Goal: Task Accomplishment & Management: Manage account settings

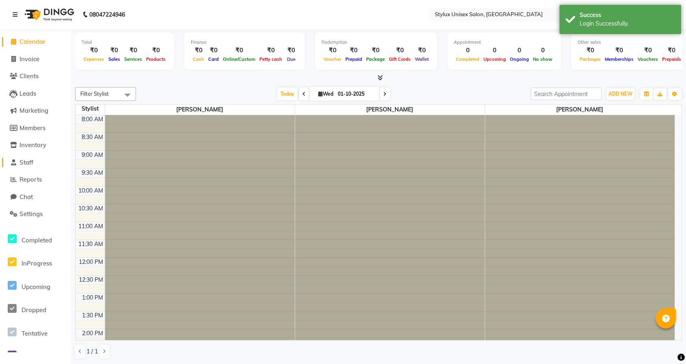
click at [26, 164] on span "Staff" at bounding box center [26, 163] width 14 height 8
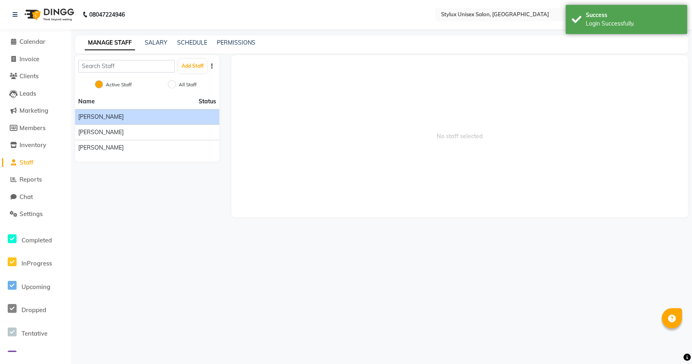
click at [102, 119] on span "[PERSON_NAME]" at bounding box center [100, 117] width 45 height 9
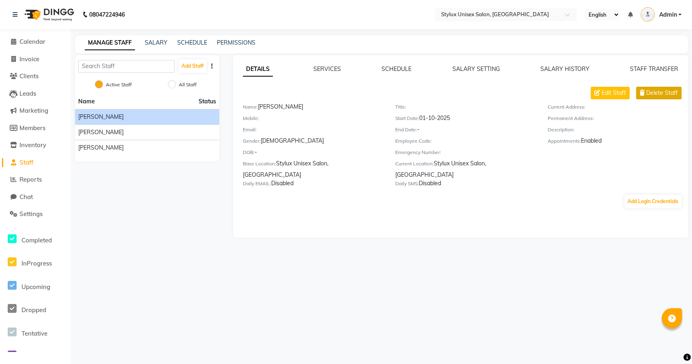
click at [658, 93] on span "Delete Staff" at bounding box center [663, 93] width 32 height 9
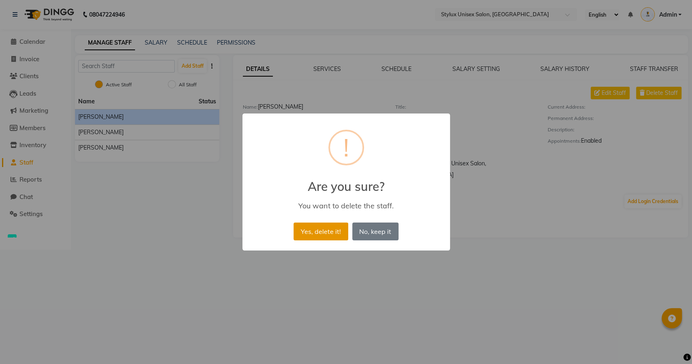
click at [305, 229] on button "Yes, delete it!" at bounding box center [321, 232] width 54 height 18
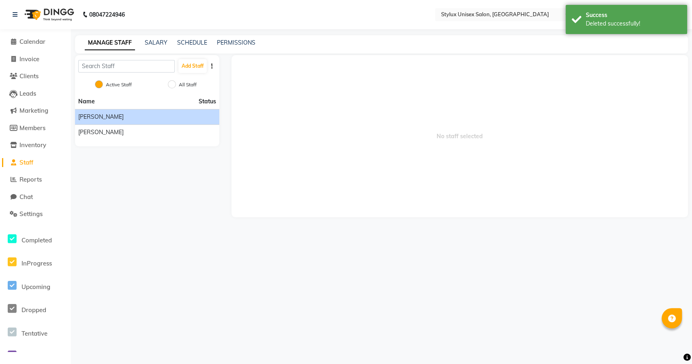
click at [99, 113] on span "[PERSON_NAME]" at bounding box center [100, 117] width 45 height 9
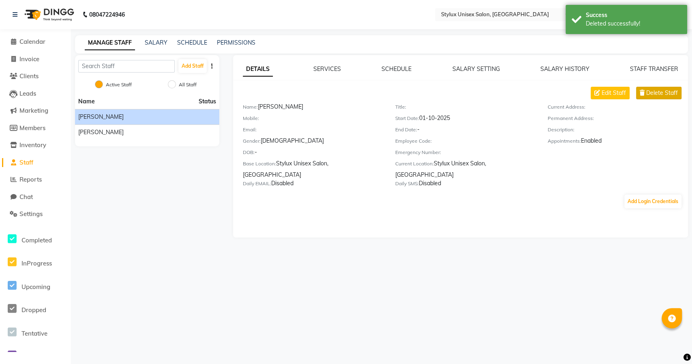
click at [669, 89] on span "Delete Staff" at bounding box center [663, 93] width 32 height 9
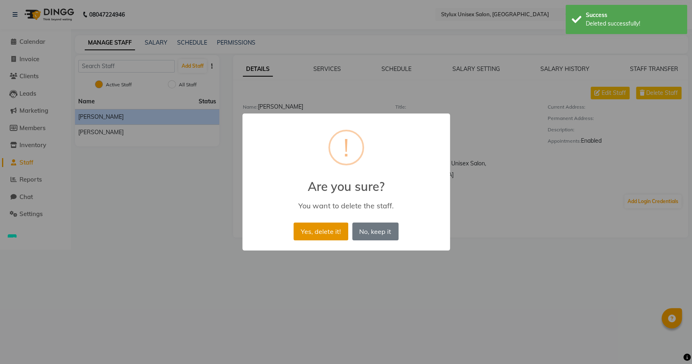
click at [312, 227] on button "Yes, delete it!" at bounding box center [321, 232] width 54 height 18
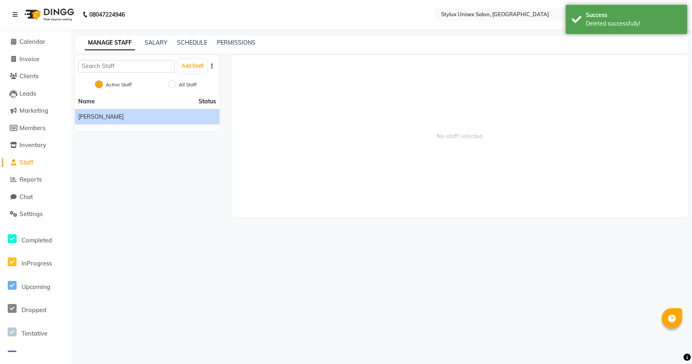
click at [97, 118] on span "[PERSON_NAME]" at bounding box center [100, 117] width 45 height 9
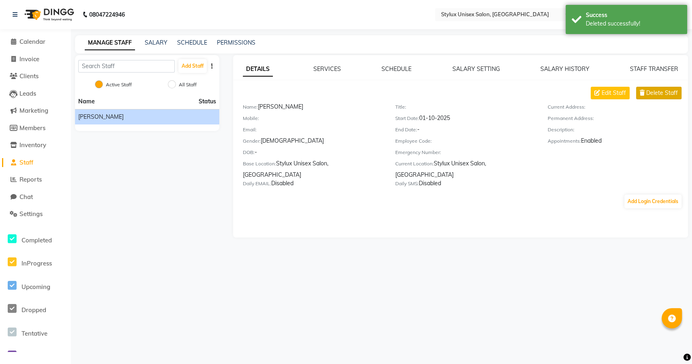
click at [668, 96] on span "Delete Staff" at bounding box center [663, 93] width 32 height 9
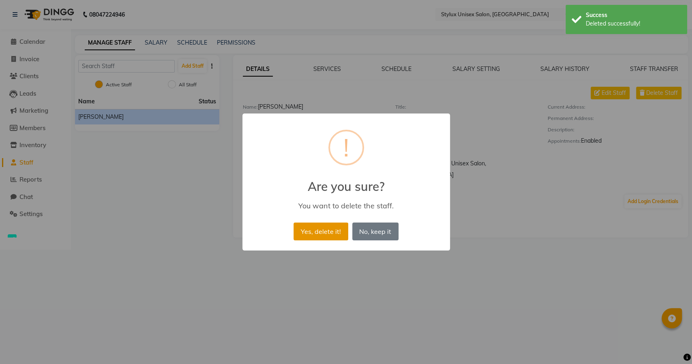
click at [309, 233] on button "Yes, delete it!" at bounding box center [321, 232] width 54 height 18
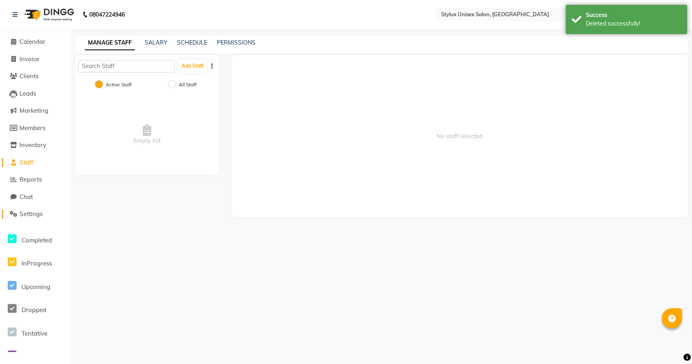
click at [34, 213] on span "Settings" at bounding box center [30, 214] width 23 height 8
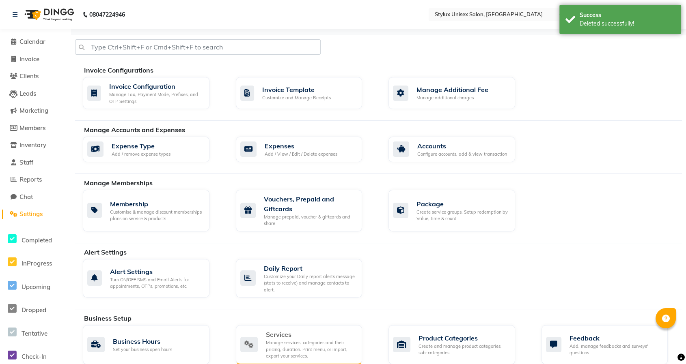
click at [292, 335] on div "Services" at bounding box center [311, 335] width 90 height 10
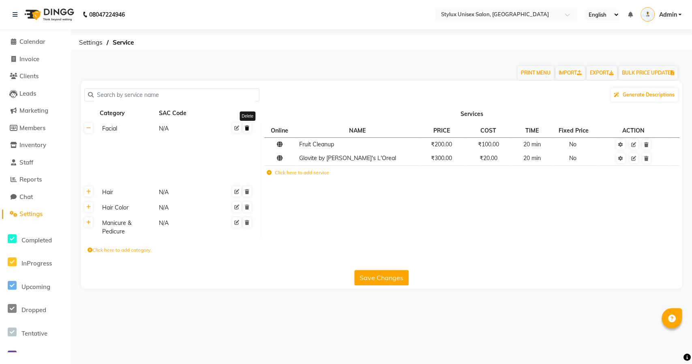
click at [250, 130] on link at bounding box center [247, 128] width 9 height 10
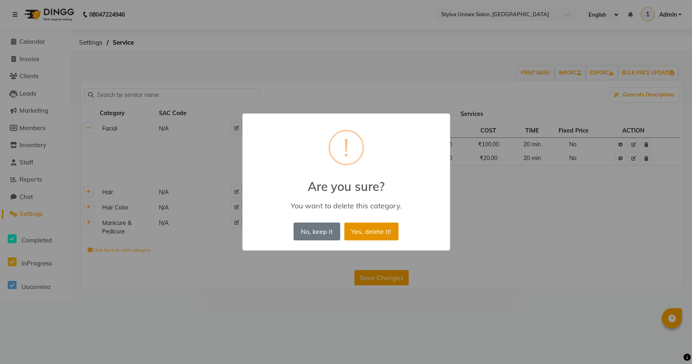
click at [373, 230] on button "Yes, delete it!" at bounding box center [371, 232] width 54 height 18
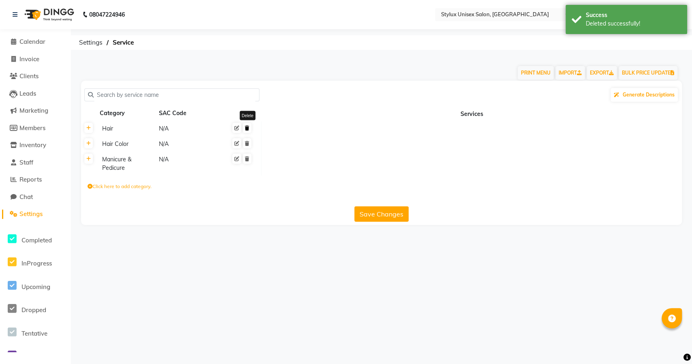
click at [247, 129] on icon at bounding box center [247, 128] width 4 height 5
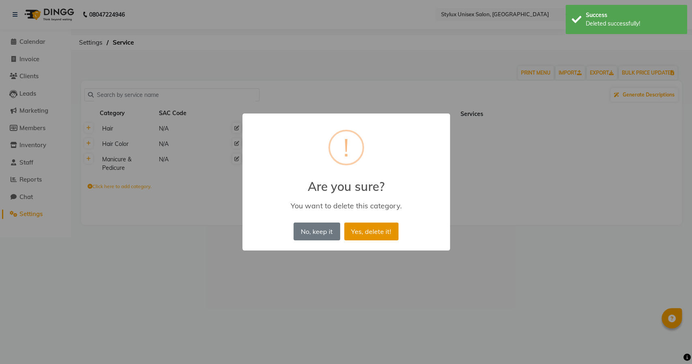
click at [370, 229] on button "Yes, delete it!" at bounding box center [371, 232] width 54 height 18
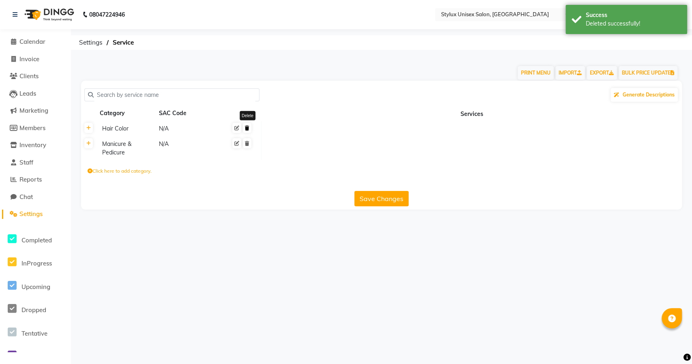
click at [249, 129] on icon at bounding box center [247, 128] width 4 height 5
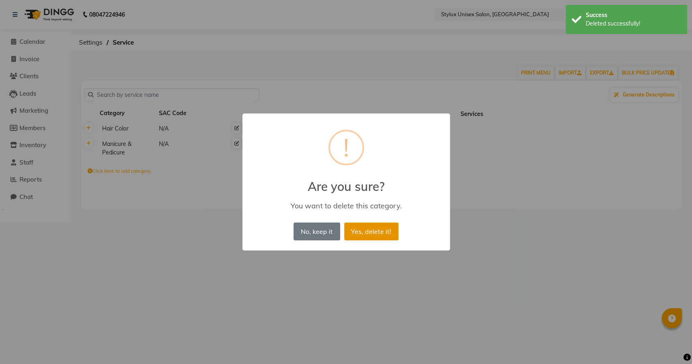
click at [373, 230] on button "Yes, delete it!" at bounding box center [371, 232] width 54 height 18
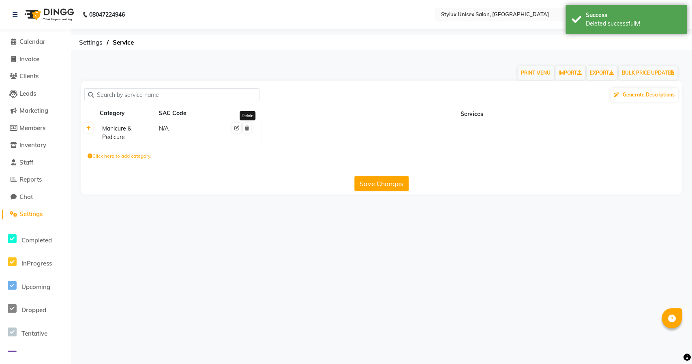
click at [247, 125] on link at bounding box center [247, 128] width 9 height 10
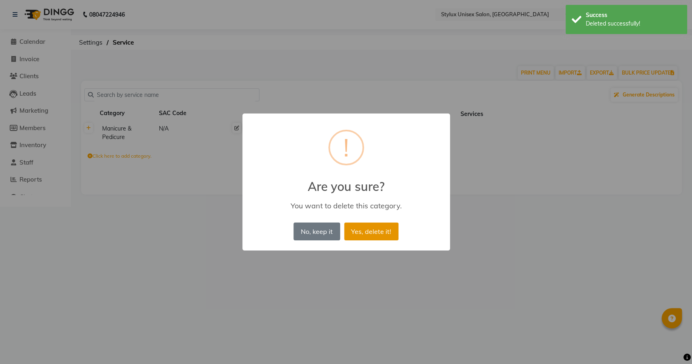
click at [373, 232] on button "Yes, delete it!" at bounding box center [371, 232] width 54 height 18
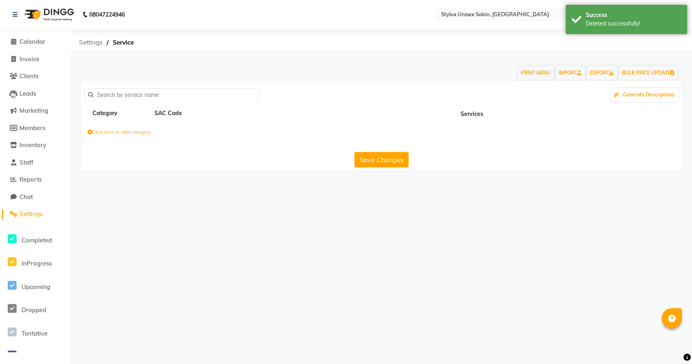
click at [85, 43] on span "Settings" at bounding box center [91, 42] width 32 height 15
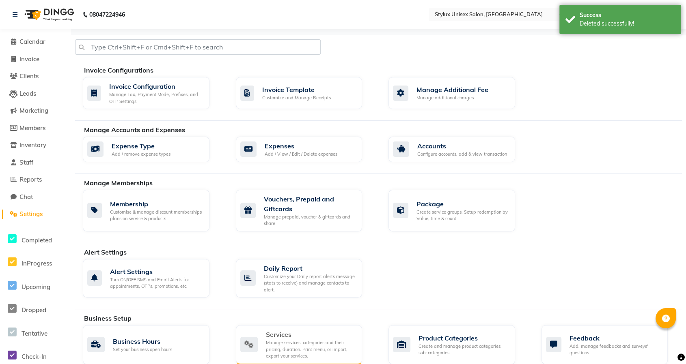
click at [295, 343] on div "Manage services, categories and their pricing, duration. Print menu, or import,…" at bounding box center [311, 350] width 90 height 20
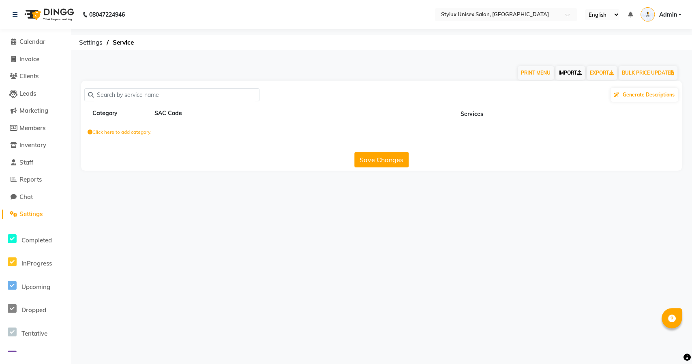
click at [562, 73] on link "IMPORT" at bounding box center [571, 73] width 30 height 14
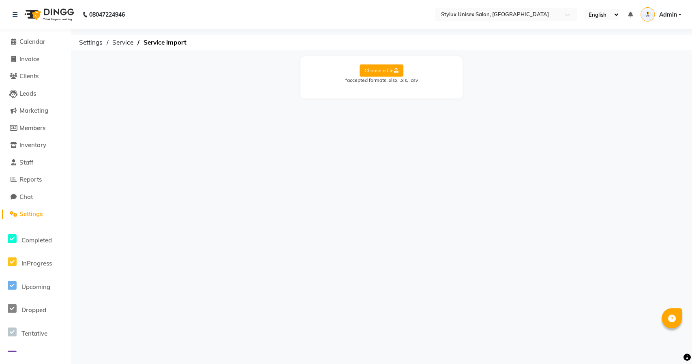
click at [380, 67] on label "Choose a file" at bounding box center [382, 71] width 44 height 12
click at [0, 0] on input "Choose a file" at bounding box center [0, 0] width 0 height 0
click at [415, 97] on select "Select Sheet Sheet1" at bounding box center [418, 96] width 61 height 13
select select "Sheet1"
click at [388, 90] on select "Select Sheet Sheet1" at bounding box center [418, 96] width 61 height 13
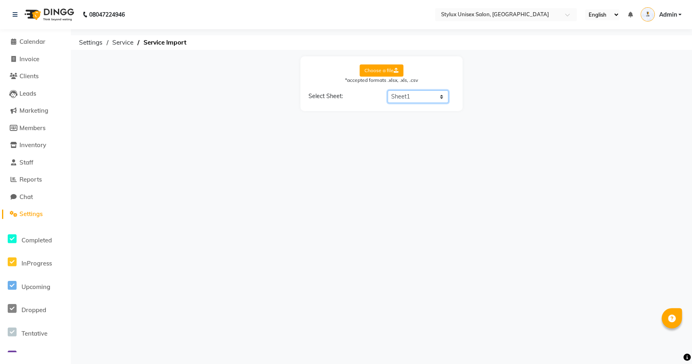
select select "Service Name"
select select "Price"
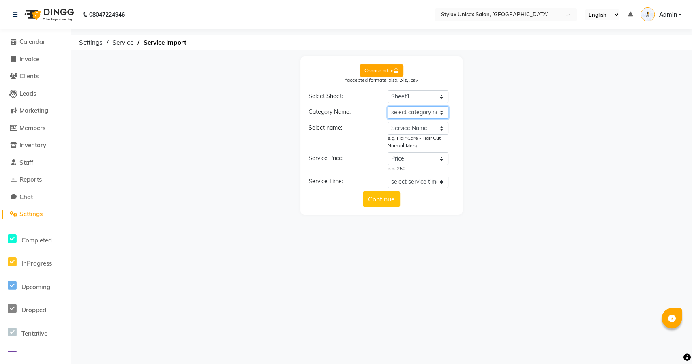
drag, startPoint x: 407, startPoint y: 113, endPoint x: 406, endPoint y: 118, distance: 5.8
click at [407, 113] on select "select category name Catagory Service Name Price Time" at bounding box center [418, 112] width 61 height 13
select select "Catagory"
click at [388, 106] on select "select category name Catagory Service Name Price Time" at bounding box center [418, 112] width 61 height 13
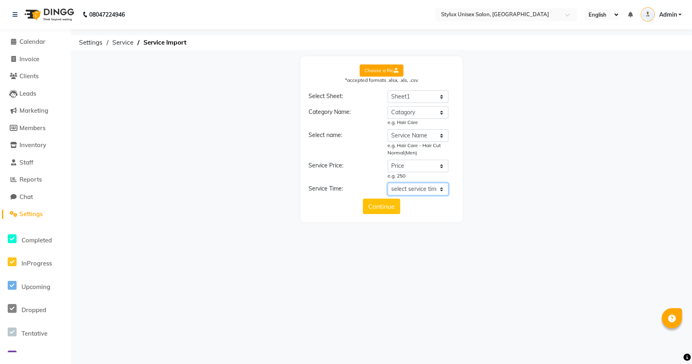
click at [418, 191] on select "select service time Catagory Service Name Price Time" at bounding box center [418, 189] width 61 height 13
select select "Time"
click at [388, 183] on select "select service time Catagory Service Name Price Time" at bounding box center [418, 189] width 61 height 13
click at [378, 211] on button "Continue" at bounding box center [381, 213] width 37 height 15
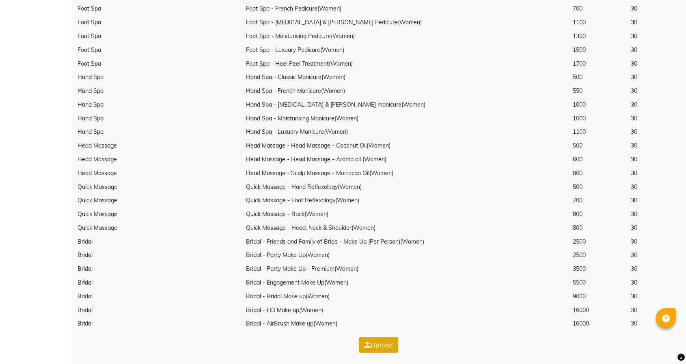
click at [383, 342] on button "Upload" at bounding box center [378, 345] width 39 height 15
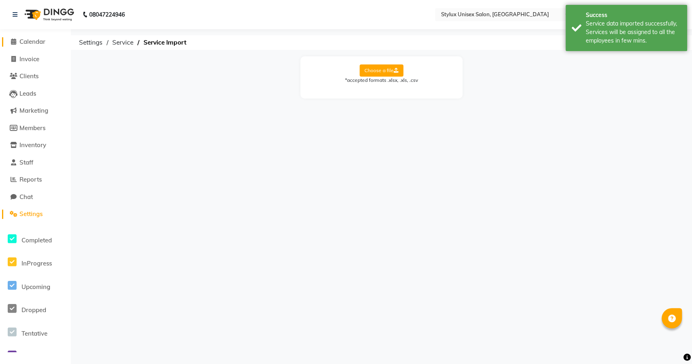
click at [30, 40] on span "Calendar" at bounding box center [32, 42] width 26 height 8
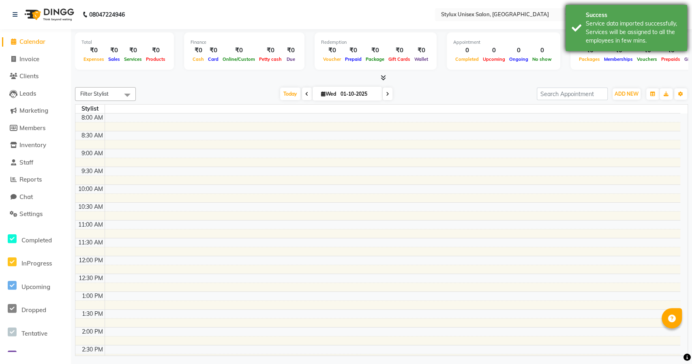
click at [620, 28] on div "Service data imported successfully, Services will be assigned to all the employ…" at bounding box center [633, 32] width 95 height 26
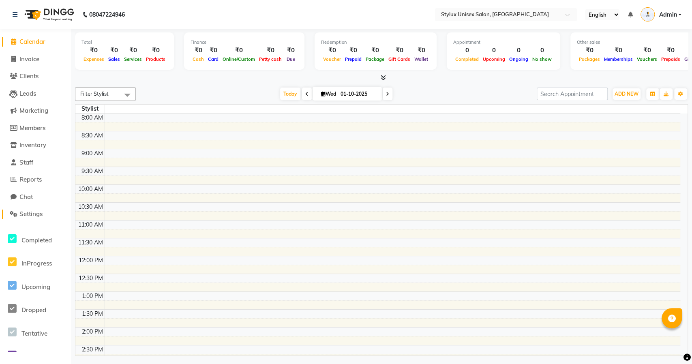
click at [24, 217] on span "Settings" at bounding box center [30, 214] width 23 height 8
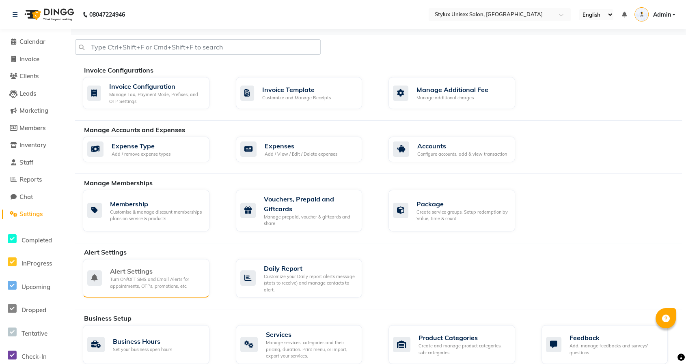
click at [148, 286] on div "Turn ON/OFF SMS and Email Alerts for appointments, OTPs, promotions, etc." at bounding box center [156, 282] width 93 height 13
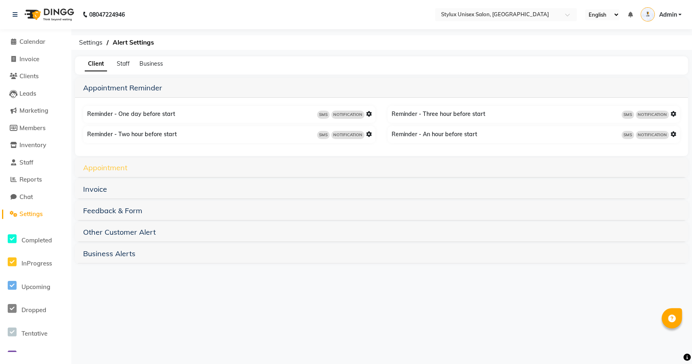
click at [110, 168] on link "Appointment" at bounding box center [105, 167] width 44 height 9
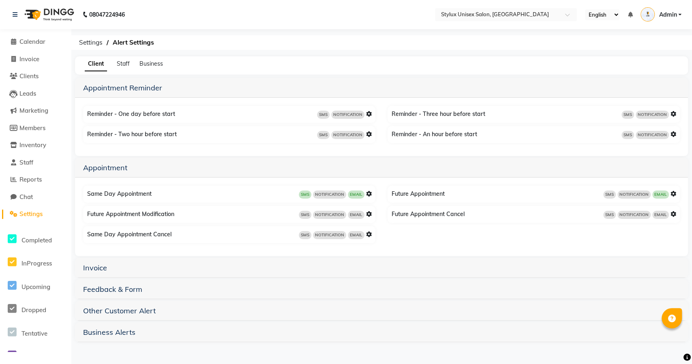
click at [675, 193] on icon at bounding box center [674, 194] width 6 height 6
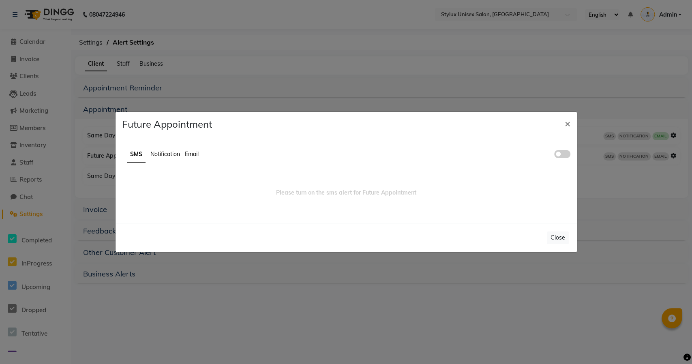
click at [558, 156] on span at bounding box center [563, 154] width 16 height 8
click at [555, 155] on input "checkbox" at bounding box center [555, 155] width 0 height 0
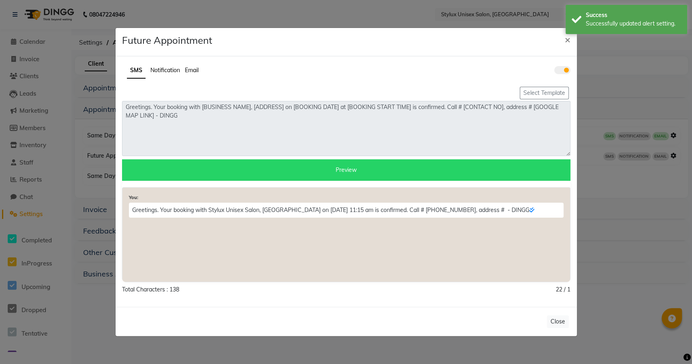
click at [555, 325] on button "Close" at bounding box center [558, 322] width 22 height 13
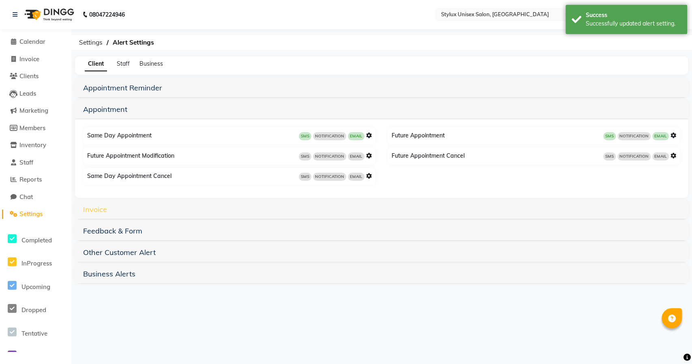
click at [95, 210] on link "Invoice" at bounding box center [95, 209] width 24 height 9
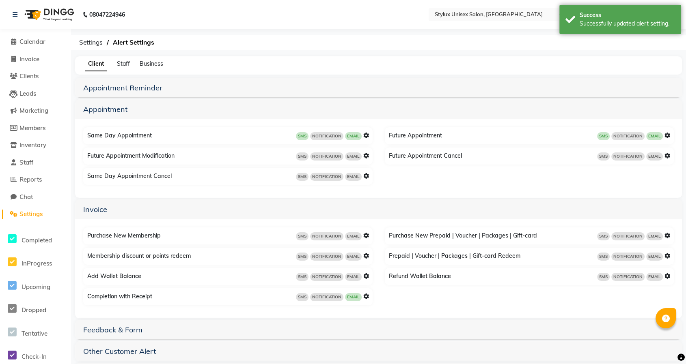
click at [366, 299] on icon at bounding box center [366, 297] width 6 height 6
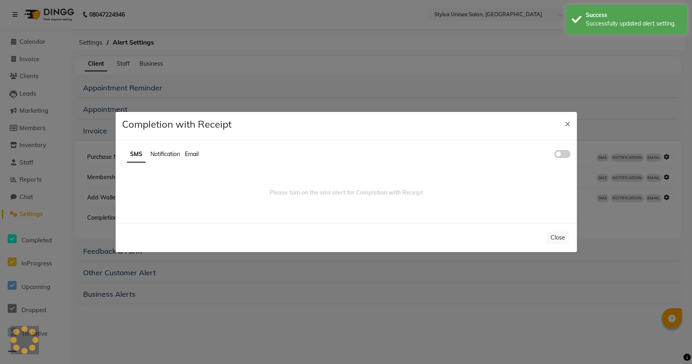
click at [556, 153] on span at bounding box center [563, 154] width 16 height 8
click at [555, 155] on input "checkbox" at bounding box center [555, 155] width 0 height 0
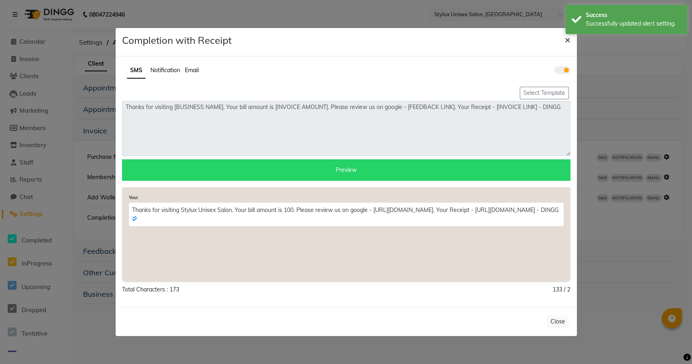
click at [568, 44] on span "×" at bounding box center [568, 39] width 6 height 12
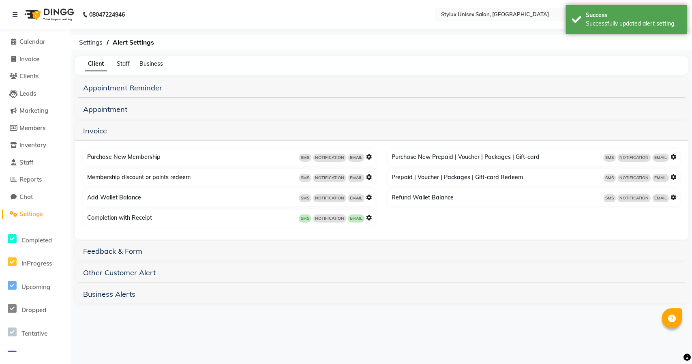
click at [27, 217] on span "Settings" at bounding box center [30, 214] width 23 height 8
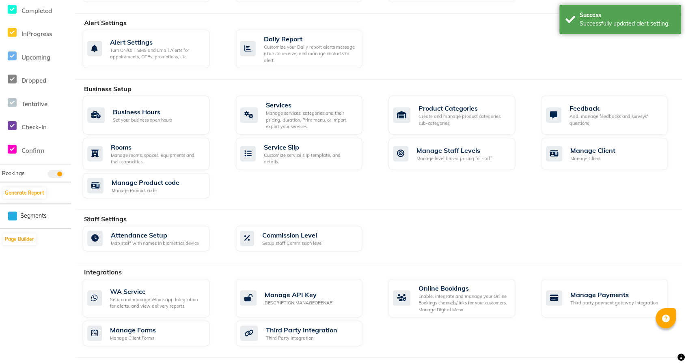
scroll to position [288, 0]
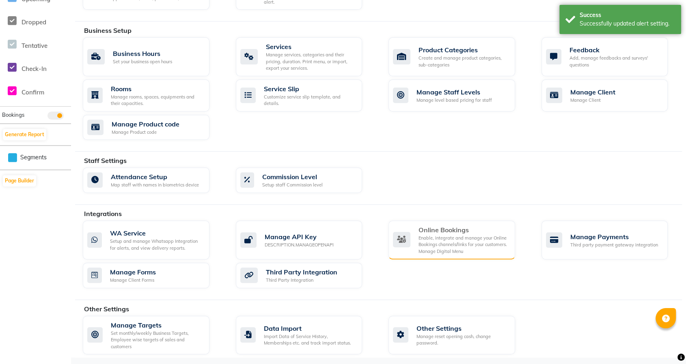
click at [469, 235] on div "Enable, integrate and manage your Online Bookings channels/links for your custo…" at bounding box center [463, 245] width 90 height 20
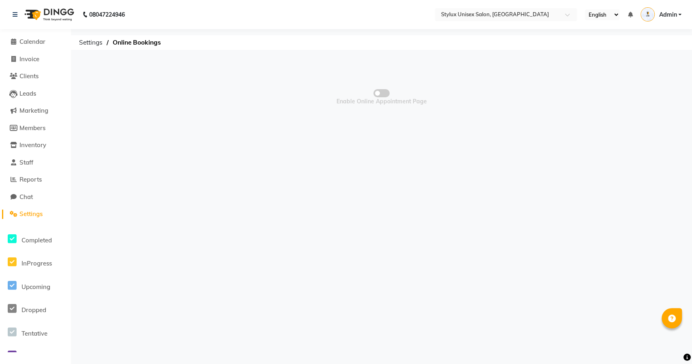
click at [376, 90] on span at bounding box center [382, 93] width 16 height 8
click at [382, 95] on input "checkbox" at bounding box center [382, 95] width 0 height 0
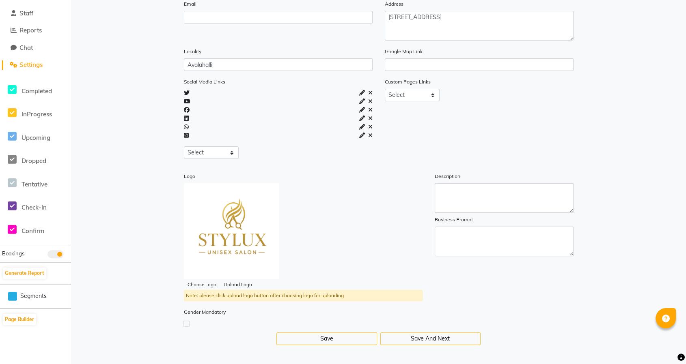
scroll to position [149, 0]
click at [453, 336] on button "Save And Next" at bounding box center [430, 339] width 101 height 13
select select "15: 15"
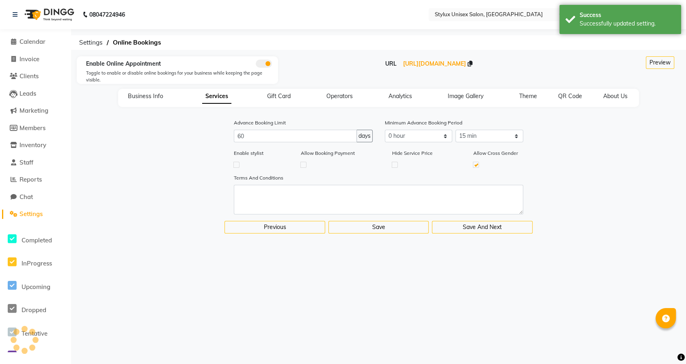
scroll to position [0, 0]
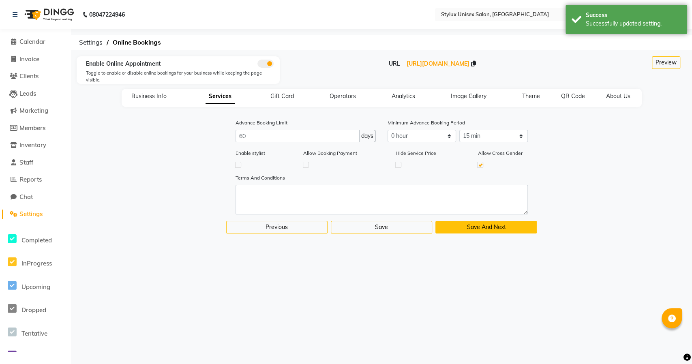
click at [475, 226] on button "Save And Next" at bounding box center [486, 227] width 101 height 13
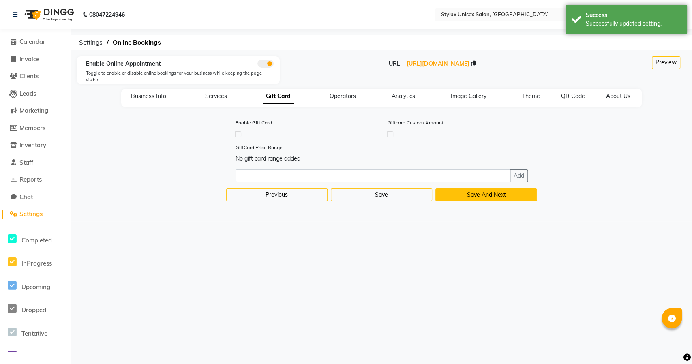
click at [487, 193] on button "Save And Next" at bounding box center [486, 195] width 101 height 13
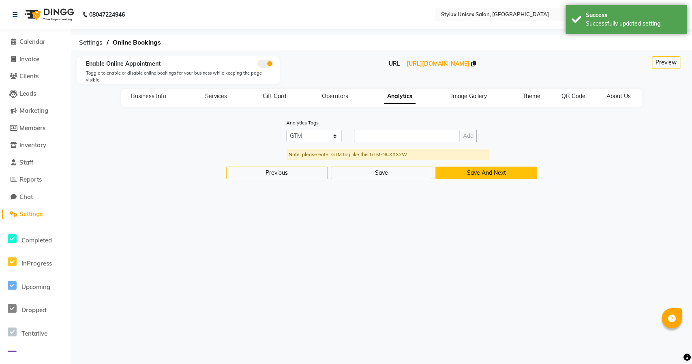
click at [485, 172] on button "Save And Next" at bounding box center [486, 173] width 101 height 13
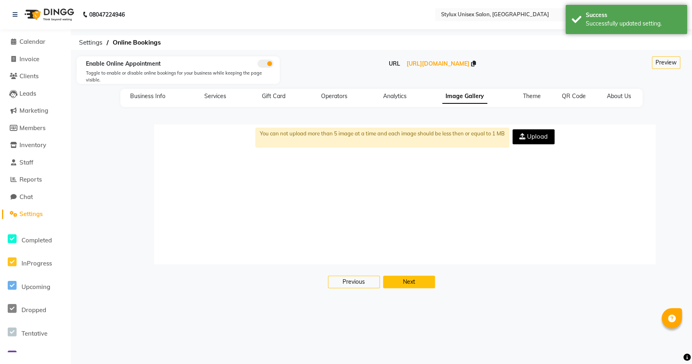
click at [411, 282] on button "Next" at bounding box center [409, 282] width 52 height 13
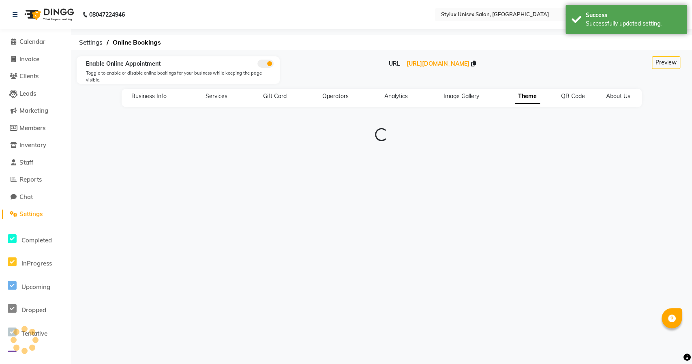
type input "#0f141a"
type input "#1e9cf1"
type input "#8dccf7"
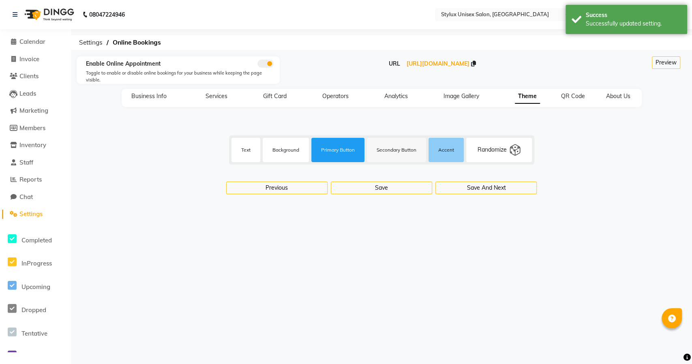
click at [481, 190] on button "Save And Next" at bounding box center [486, 188] width 101 height 13
select select "256"
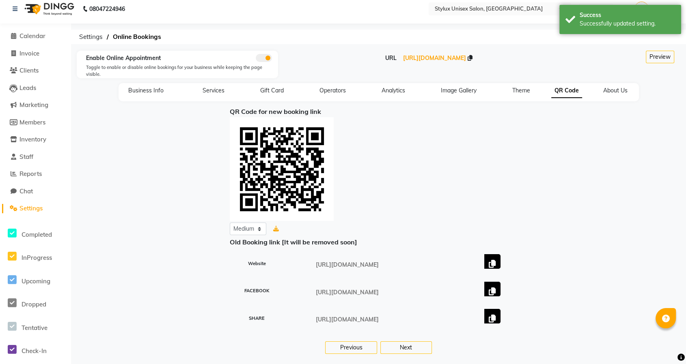
scroll to position [7, 0]
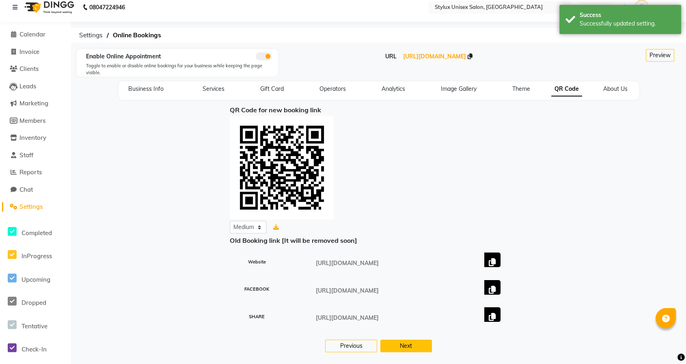
click at [413, 342] on button "Next" at bounding box center [406, 346] width 52 height 13
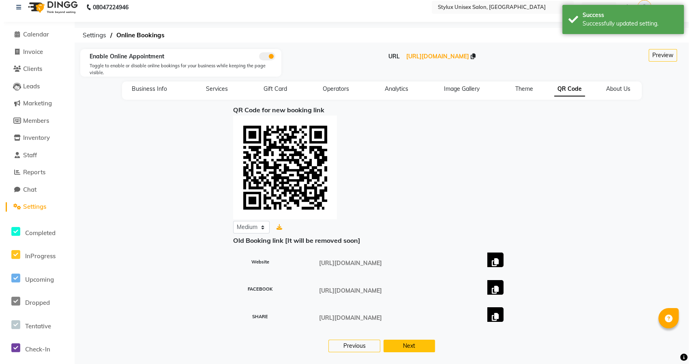
scroll to position [0, 0]
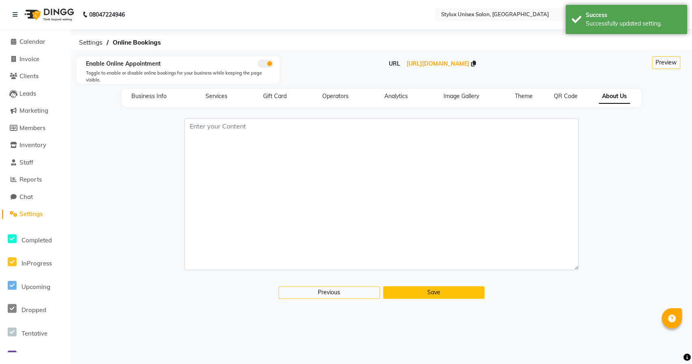
click at [446, 290] on button "Save" at bounding box center [433, 292] width 101 height 13
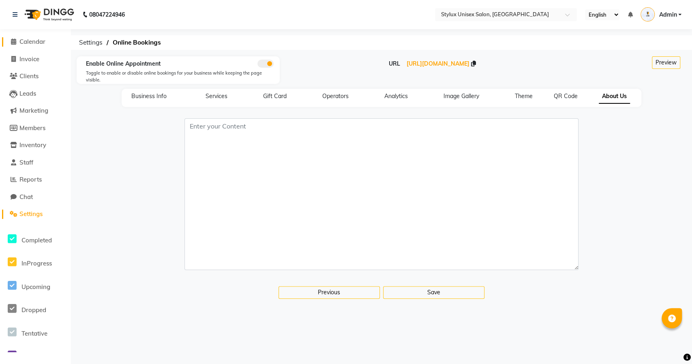
click at [36, 43] on span "Calendar" at bounding box center [32, 42] width 26 height 8
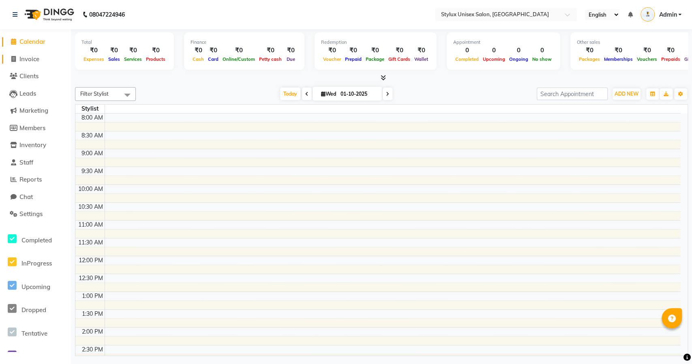
click at [23, 59] on span "Invoice" at bounding box center [29, 59] width 20 height 8
select select "9140"
select select "service"
